Goal: Task Accomplishment & Management: Manage account settings

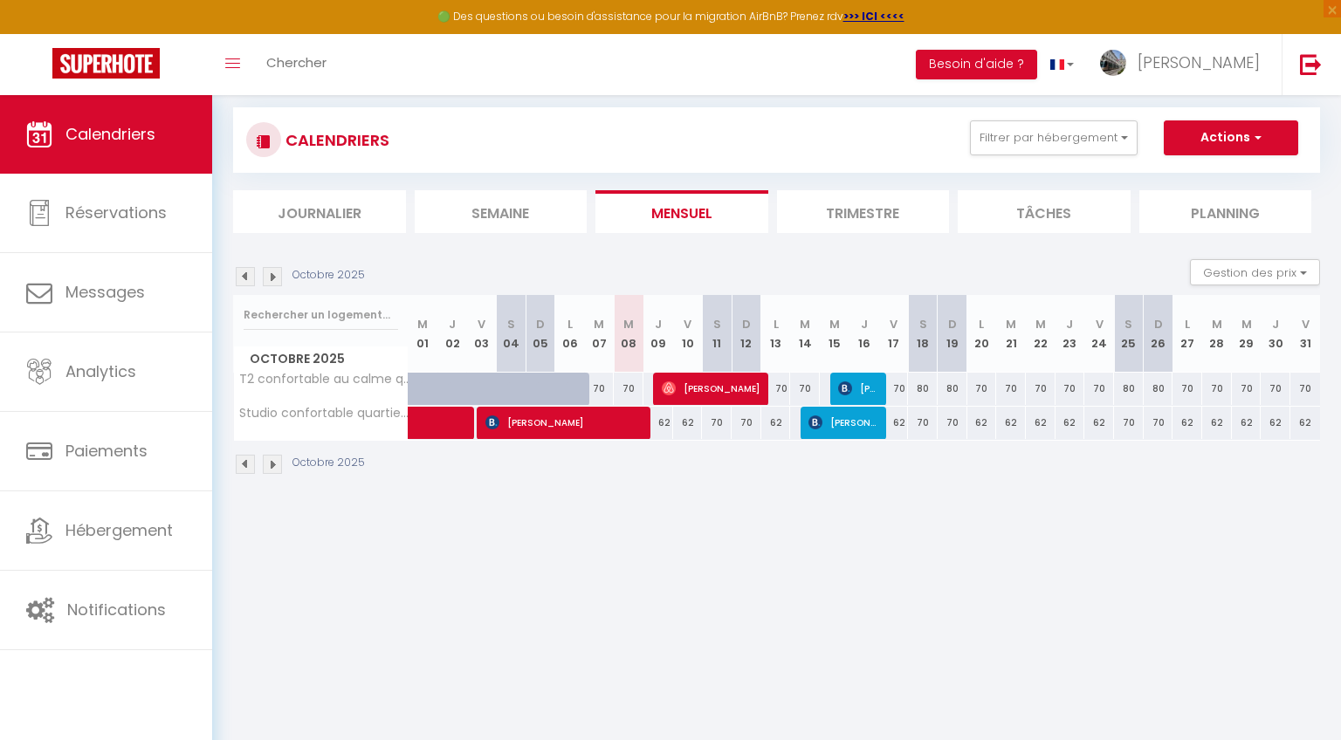
scroll to position [24, 0]
click at [834, 221] on li "Trimestre" at bounding box center [863, 212] width 173 height 43
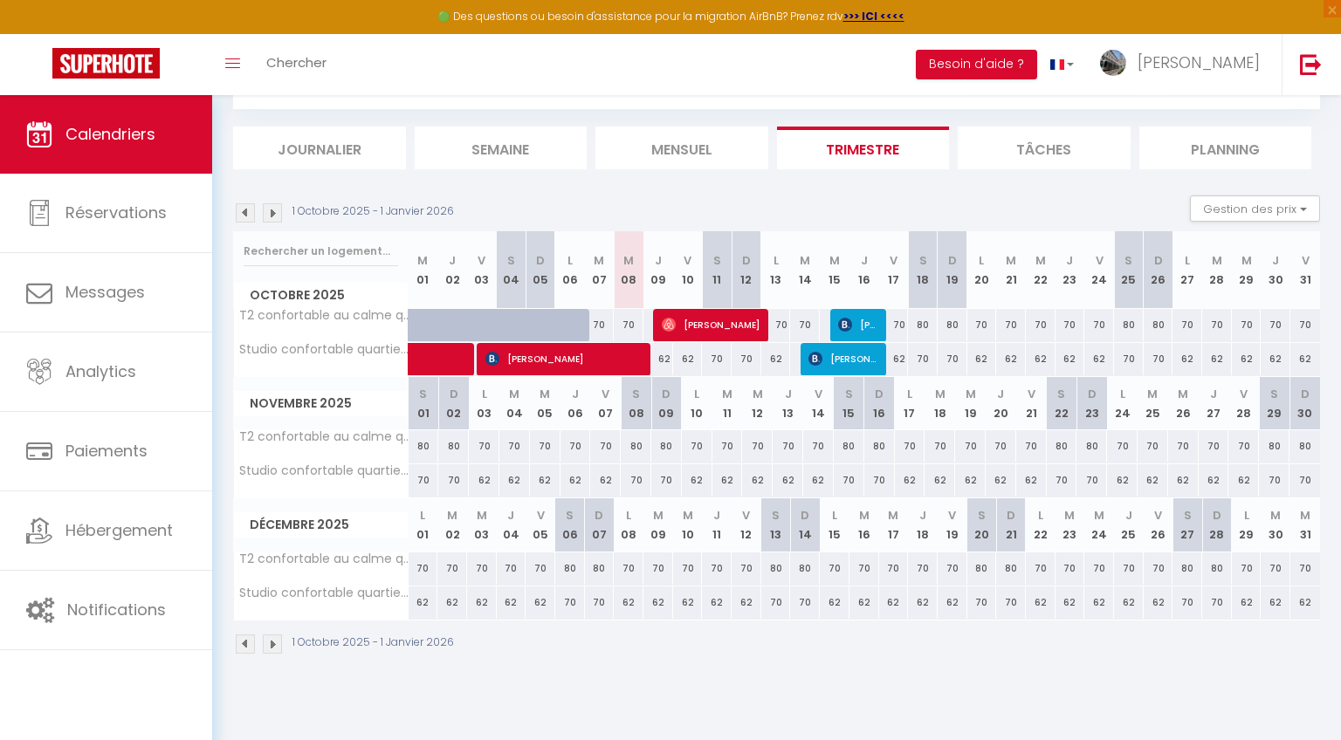
scroll to position [95, 0]
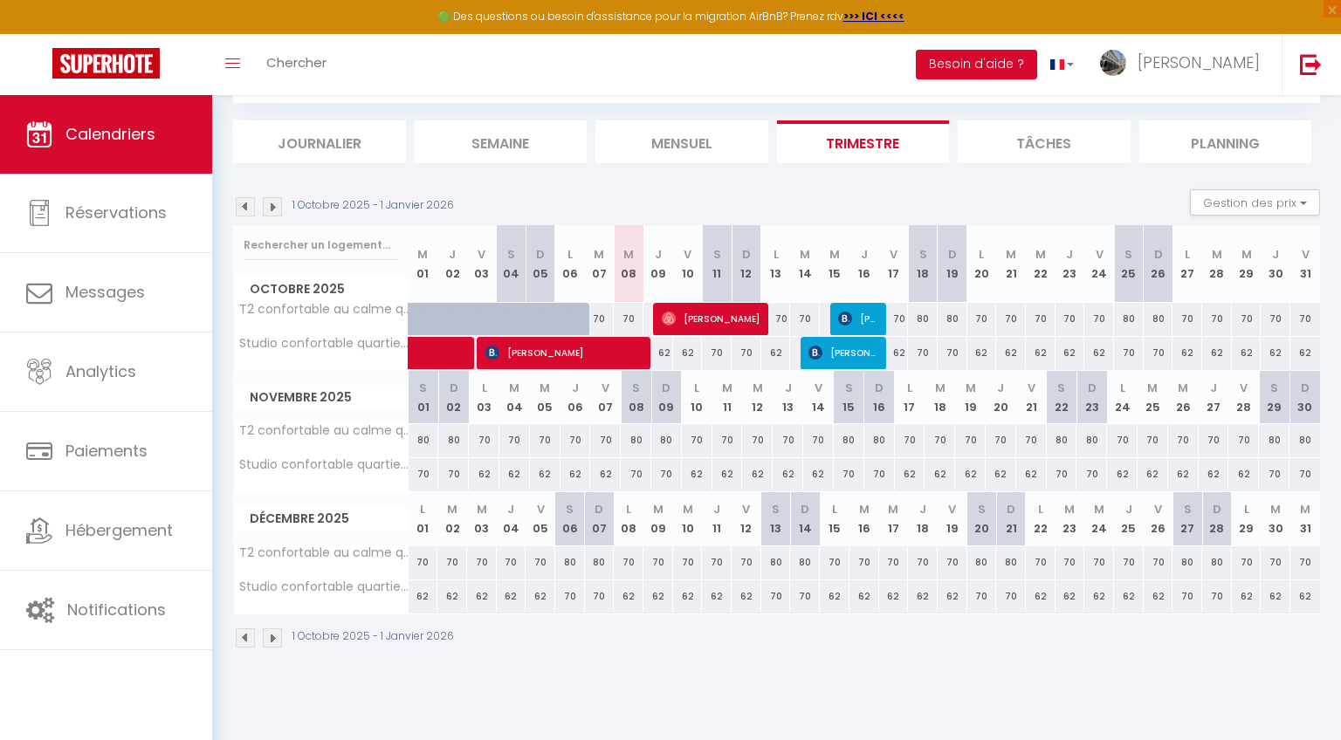
click at [410, 321] on div at bounding box center [424, 319] width 30 height 33
type input "70"
type input "Mer 01 Octobre 2025"
type input "Jeu 02 Octobre 2025"
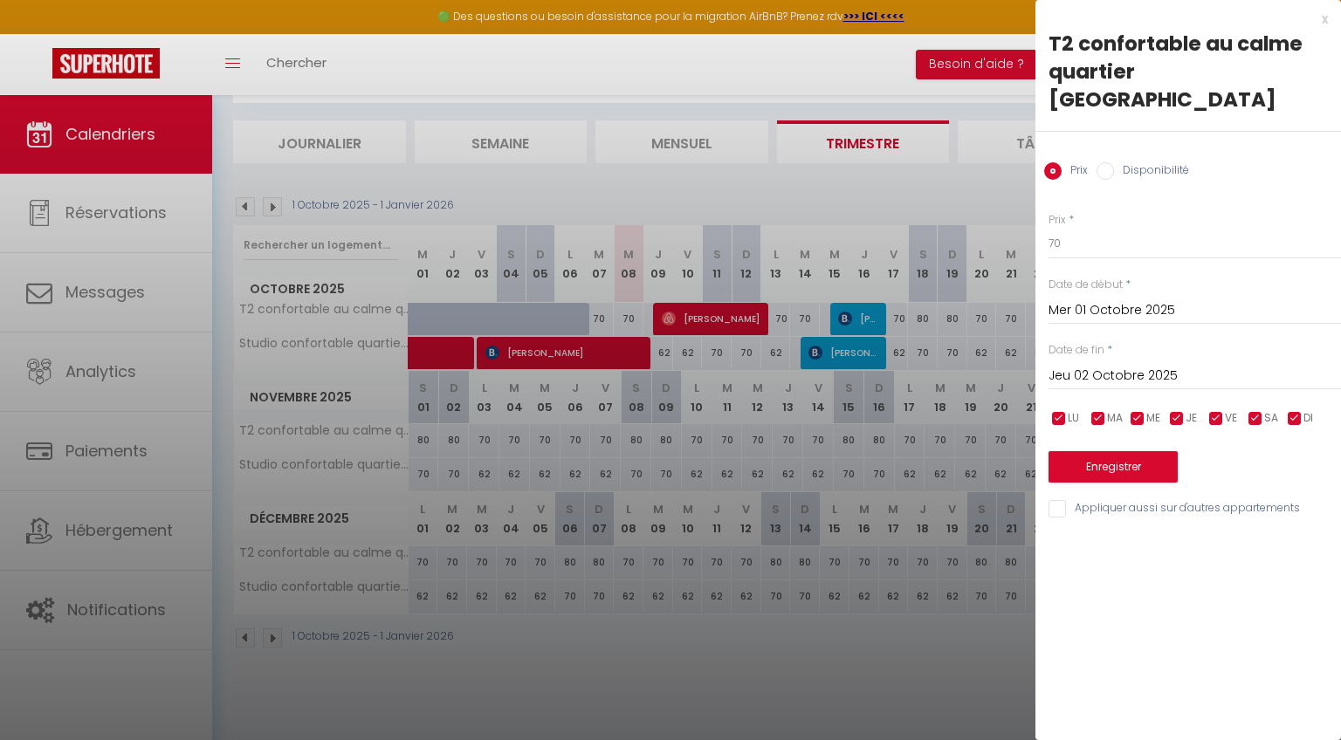
click at [448, 354] on div at bounding box center [670, 370] width 1341 height 740
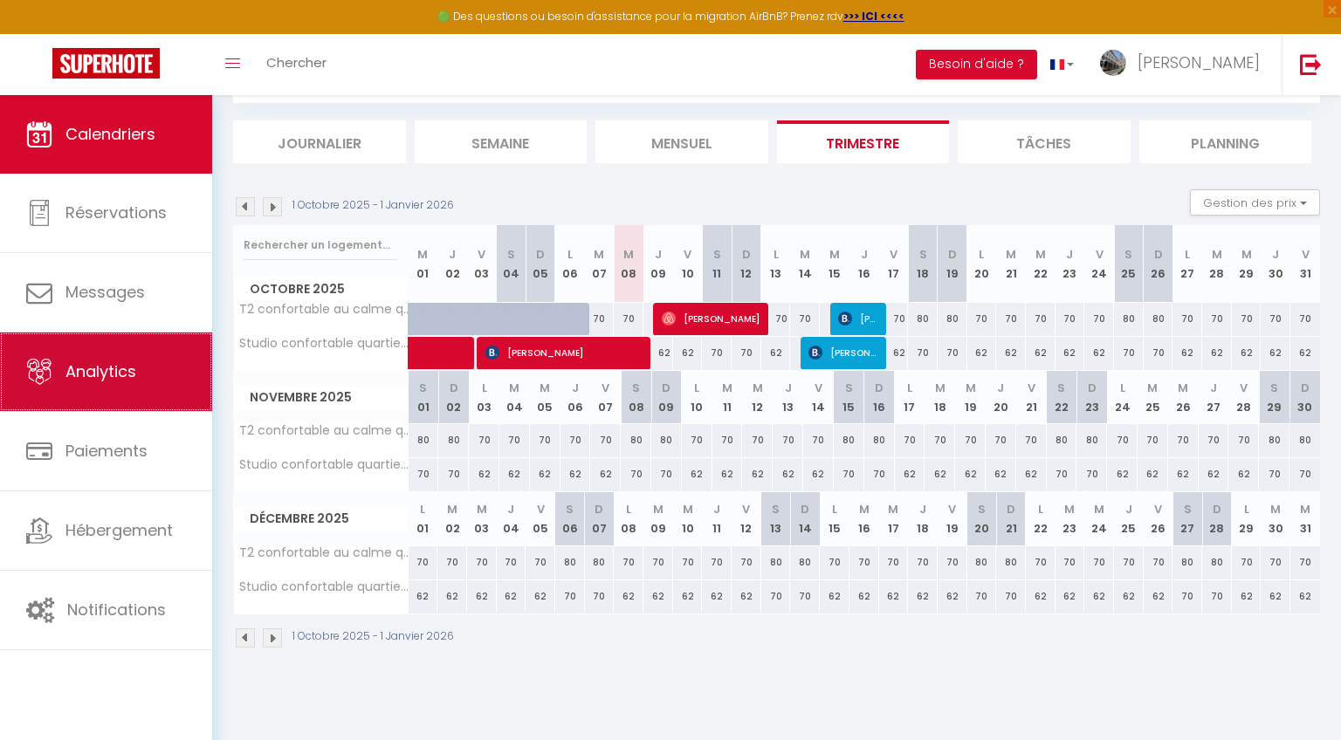
click at [134, 380] on span "Analytics" at bounding box center [100, 372] width 71 height 22
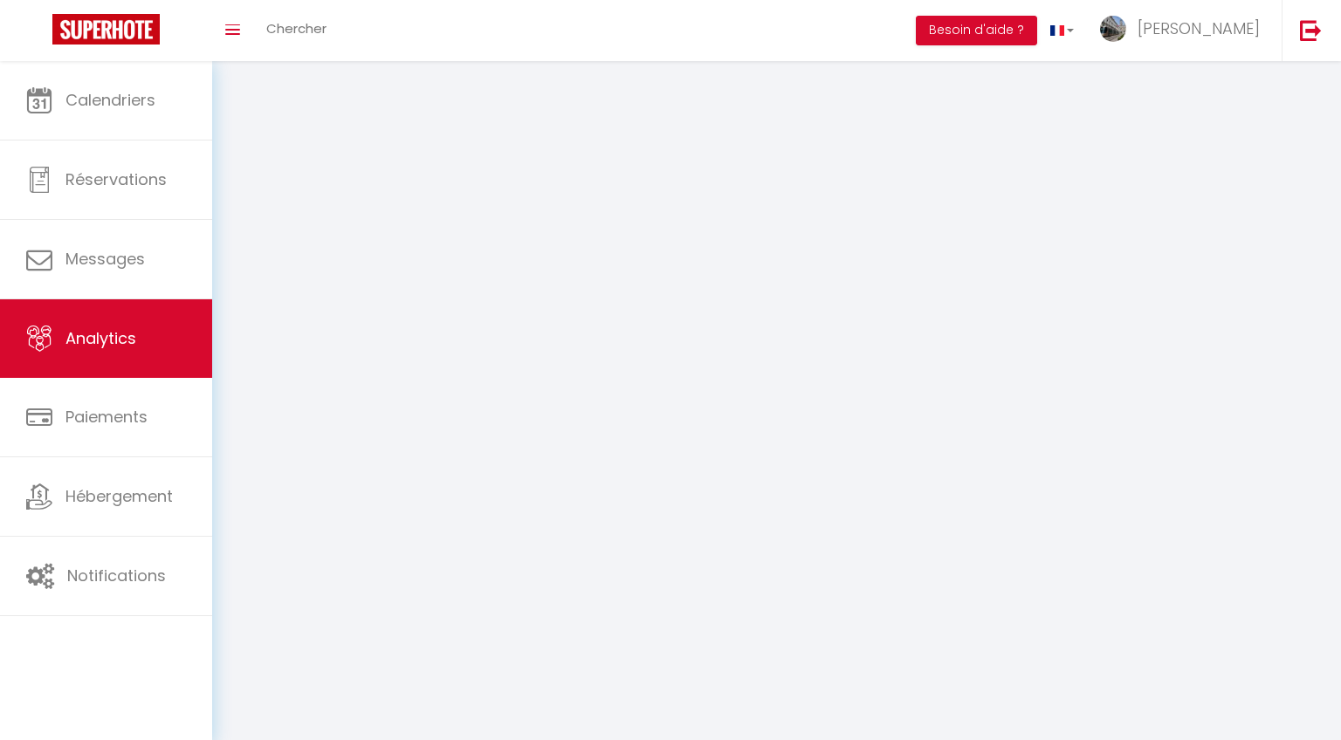
select select "2025"
select select "10"
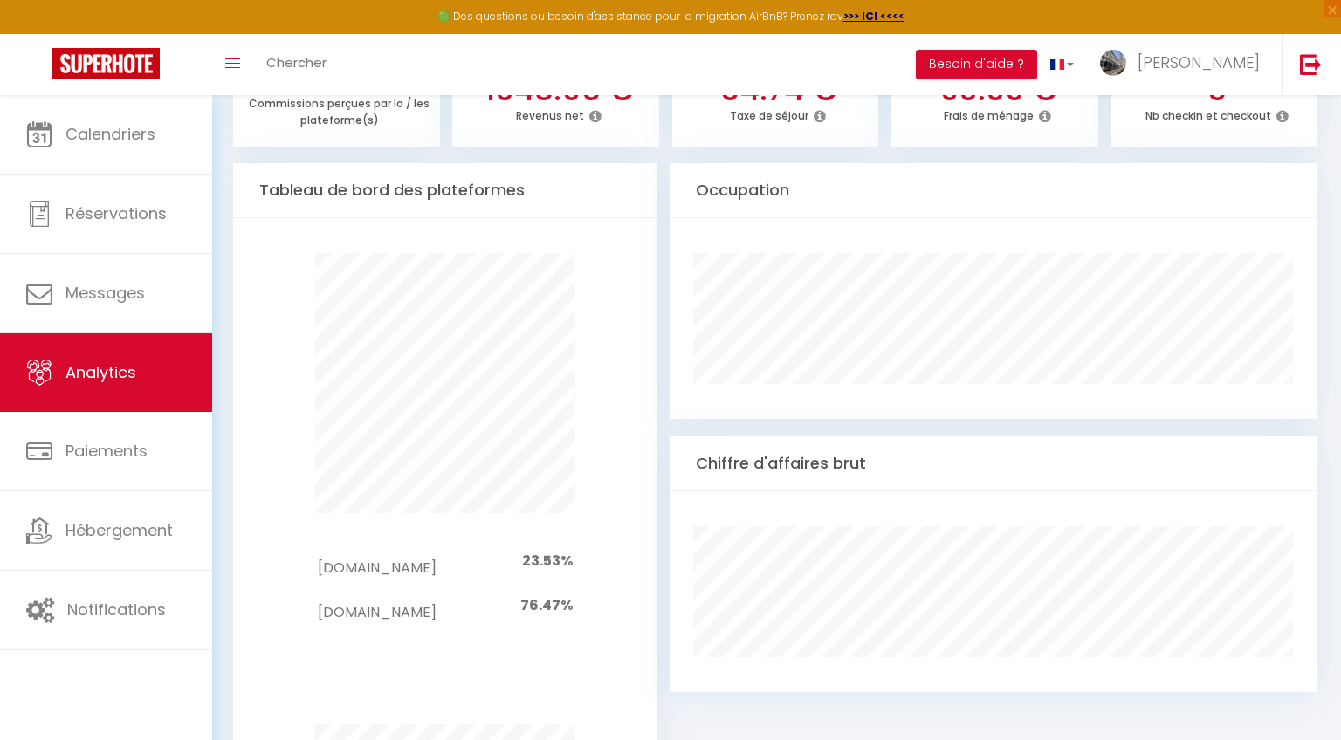
scroll to position [845, 0]
